Goal: Check status: Check status

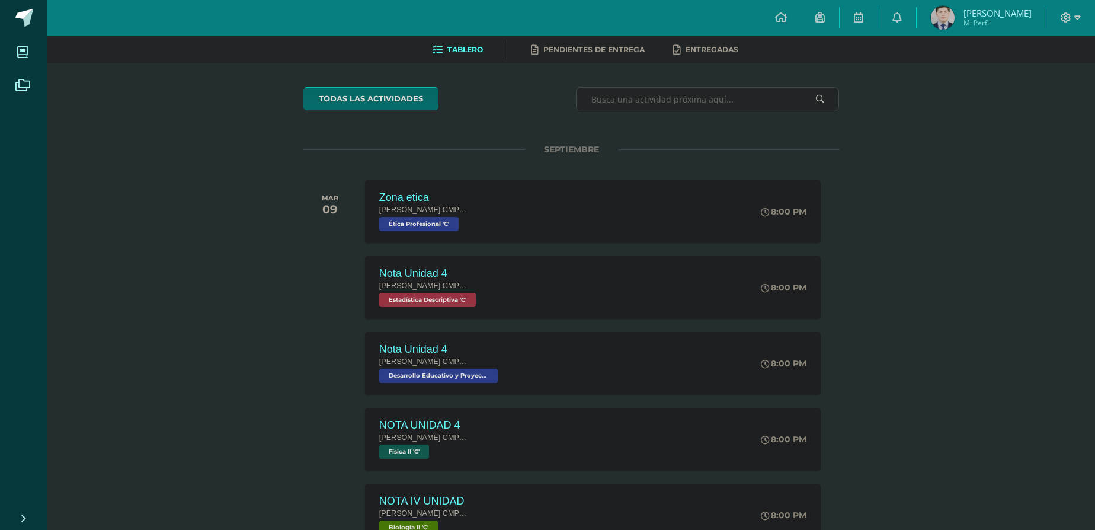
scroll to position [53, 0]
click at [577, 244] on div "Zona etica Quinto Bachillerato CMP Bachillerato en CCLL con Orientación en Comp…" at bounding box center [593, 211] width 461 height 63
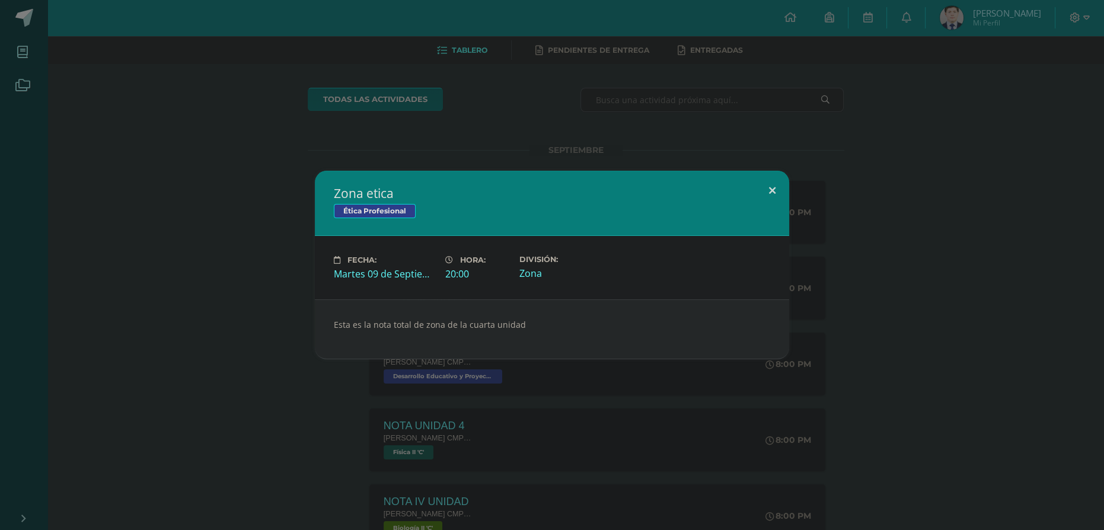
click at [779, 174] on button at bounding box center [772, 191] width 34 height 40
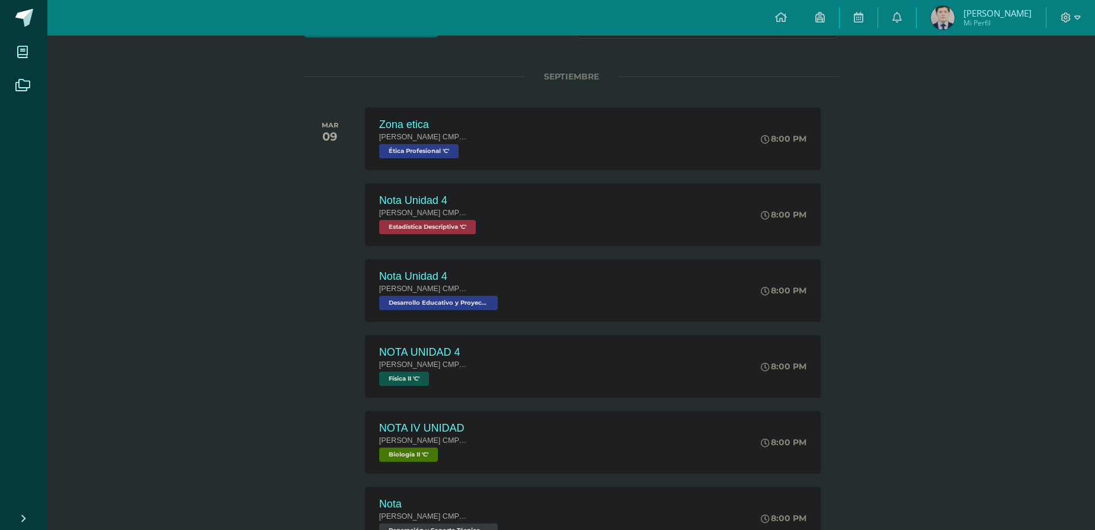
scroll to position [107, 0]
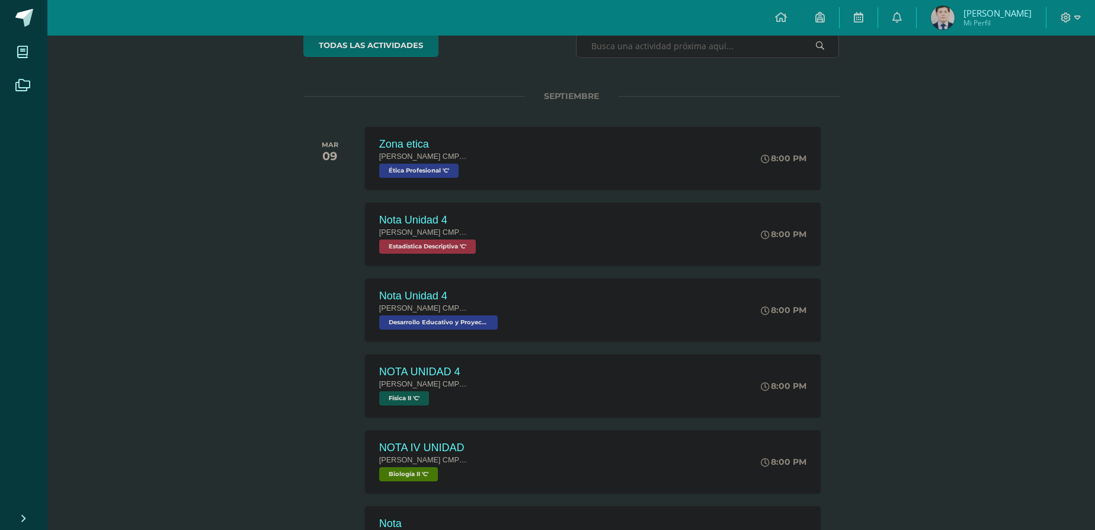
click at [948, 18] on img at bounding box center [943, 18] width 24 height 24
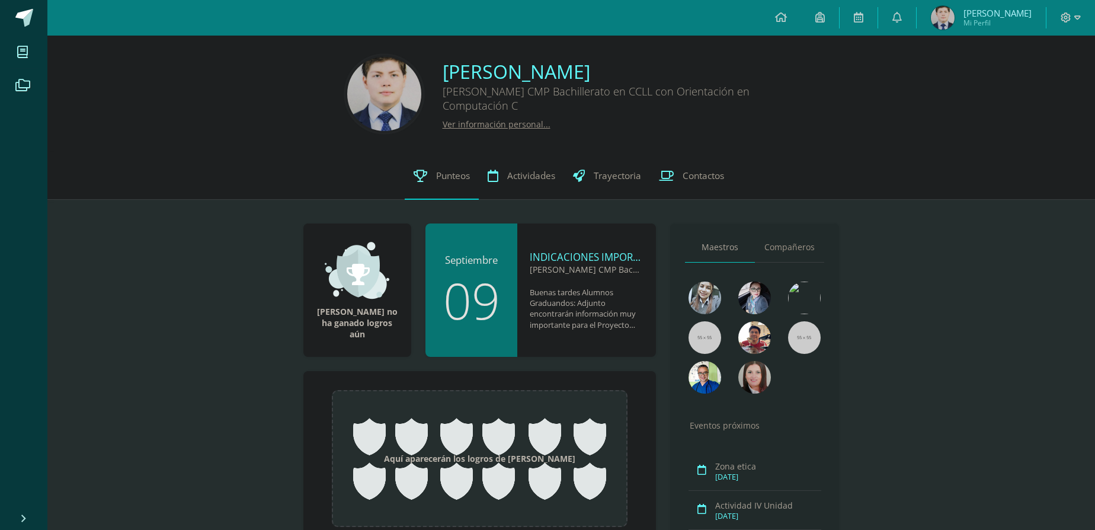
click at [447, 182] on span "Punteos" at bounding box center [453, 176] width 34 height 12
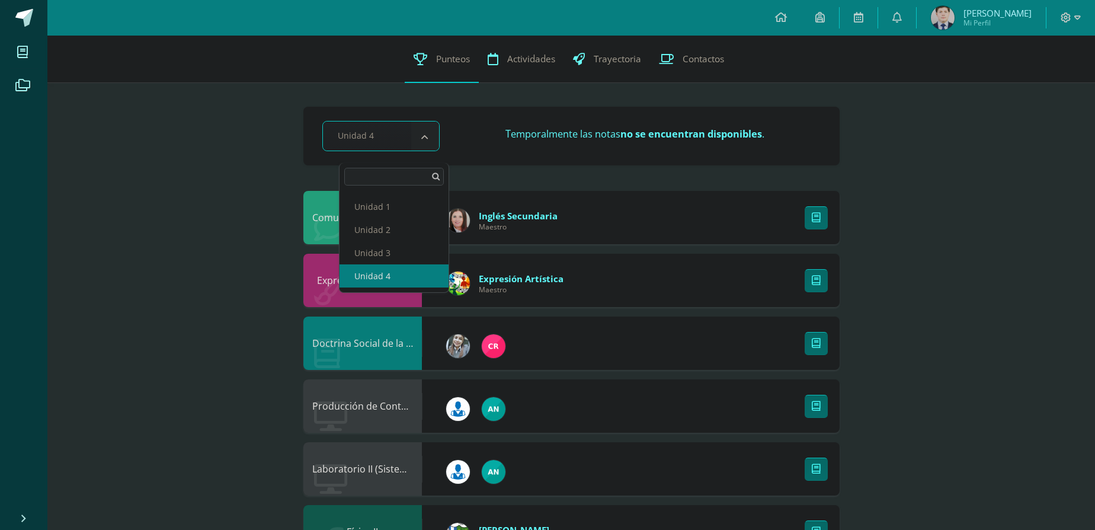
select select "Unidad 3"
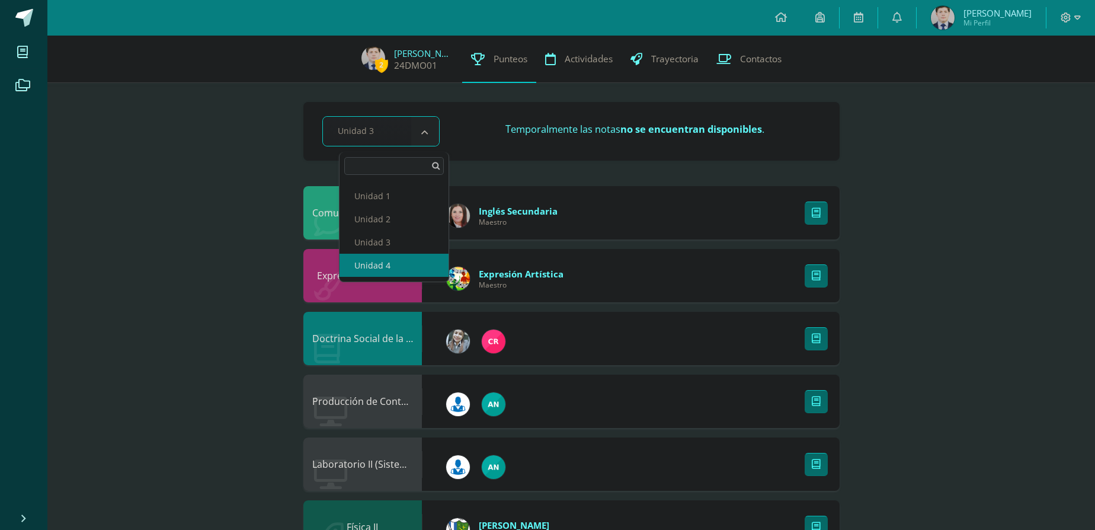
select select "Unidad 4"
